Goal: Entertainment & Leisure: Consume media (video, audio)

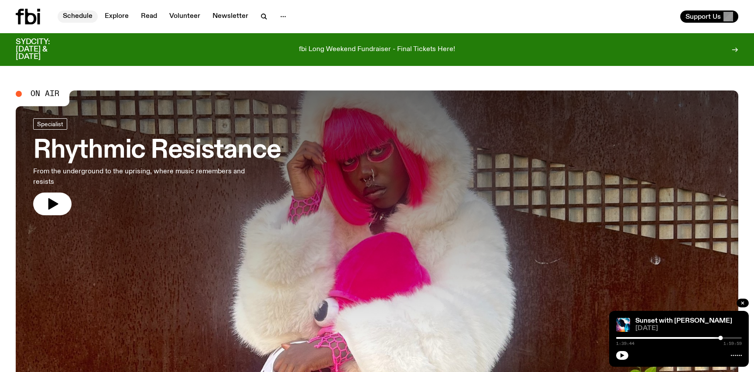
click at [89, 14] on link "Schedule" at bounding box center [78, 16] width 40 height 12
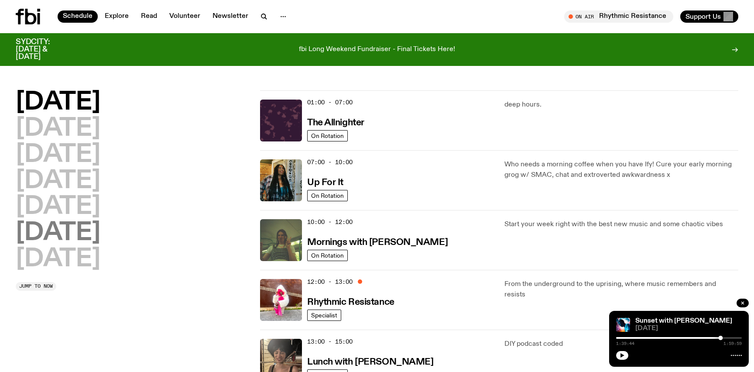
click at [73, 240] on h2 "[DATE]" at bounding box center [58, 233] width 85 height 24
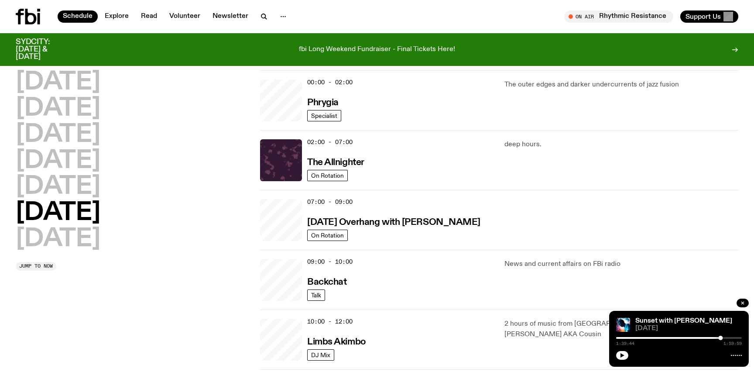
scroll to position [24, 0]
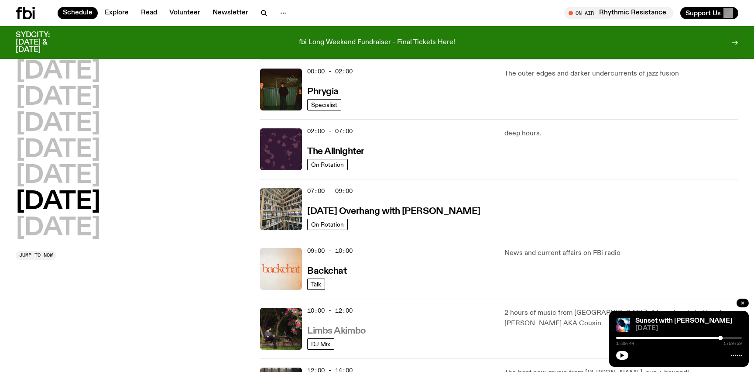
click at [349, 332] on h3 "Limbs Akimbo" at bounding box center [336, 330] width 59 height 9
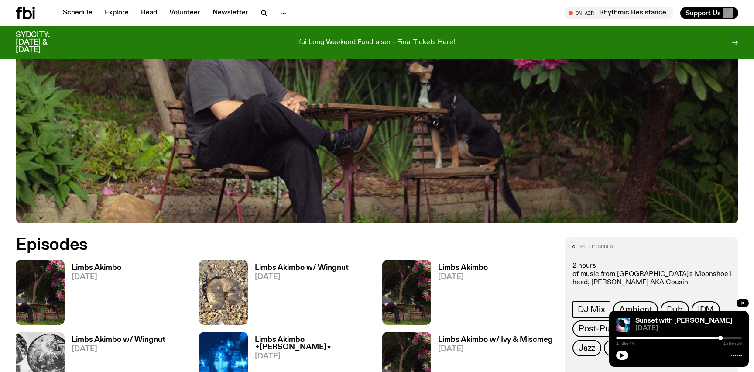
scroll to position [324, 0]
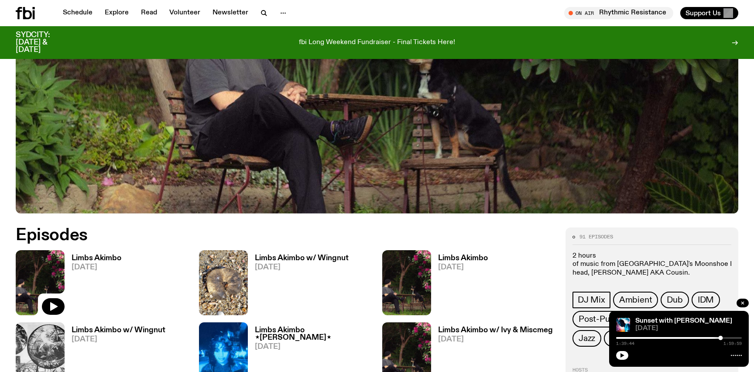
click at [45, 272] on img at bounding box center [40, 282] width 49 height 65
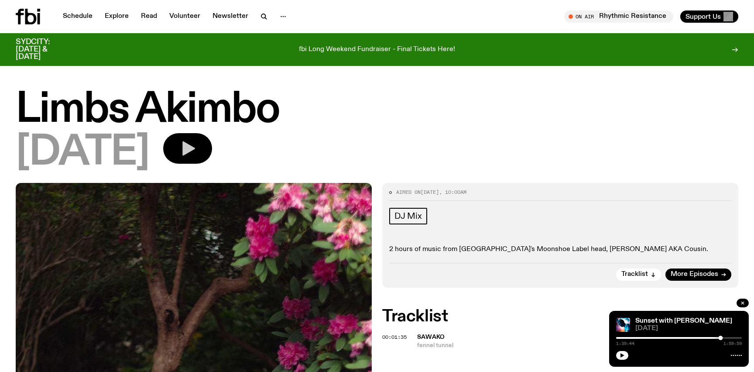
click at [212, 147] on button "button" at bounding box center [187, 148] width 49 height 31
